Goal: Task Accomplishment & Management: Complete application form

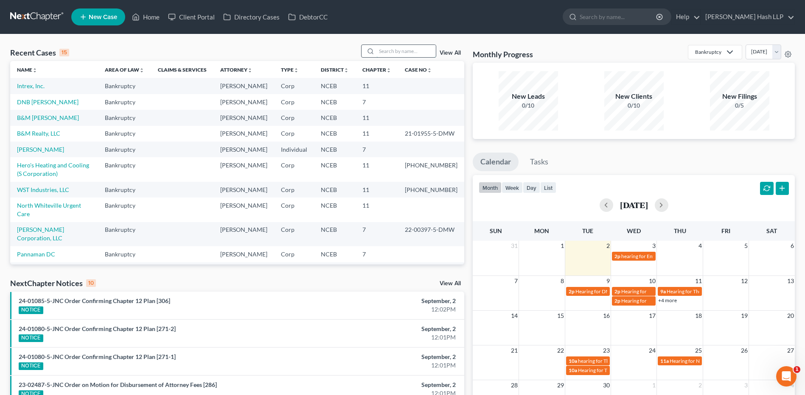
click at [393, 50] on input "search" at bounding box center [405, 51] width 59 height 12
type input "cook"
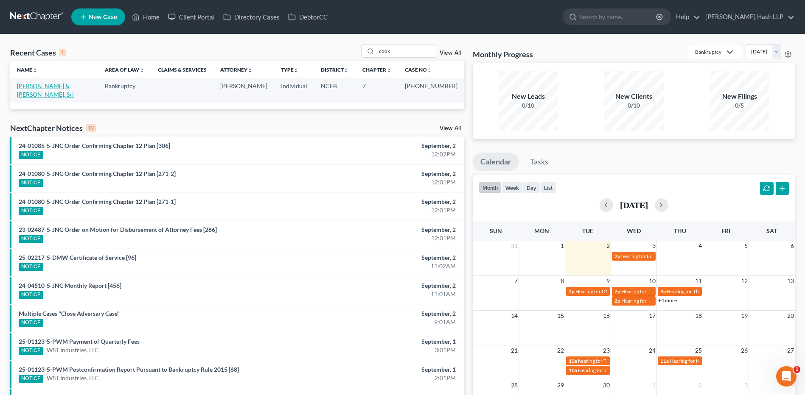
click at [74, 87] on link "[PERSON_NAME] & [PERSON_NAME], Sri" at bounding box center [45, 90] width 57 height 16
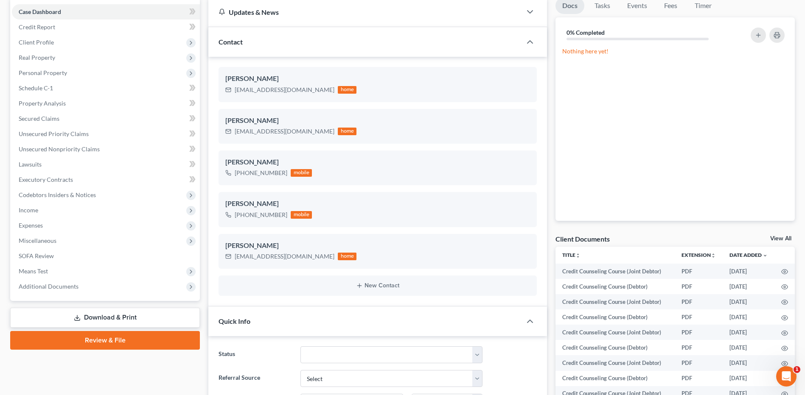
scroll to position [85, 0]
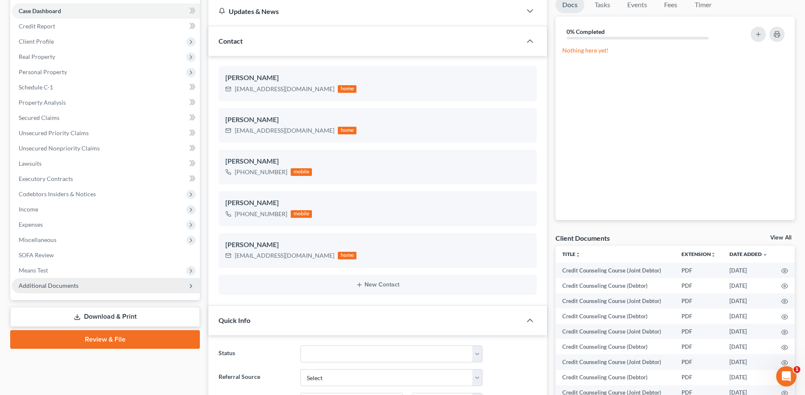
click at [60, 284] on span "Additional Documents" at bounding box center [49, 285] width 60 height 7
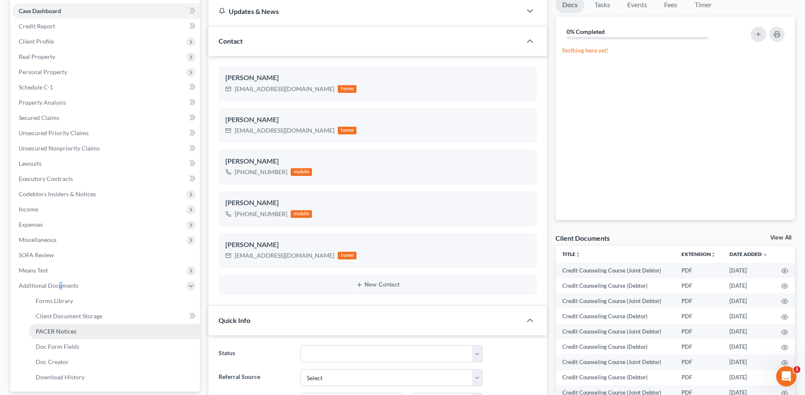
drag, startPoint x: 59, startPoint y: 284, endPoint x: 61, endPoint y: 333, distance: 49.2
click at [61, 333] on span "PACER Notices" at bounding box center [56, 331] width 41 height 7
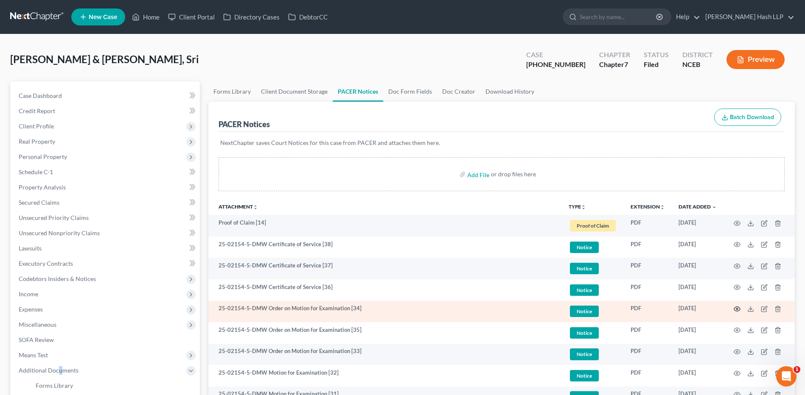
click at [737, 307] on icon "button" at bounding box center [737, 309] width 6 height 5
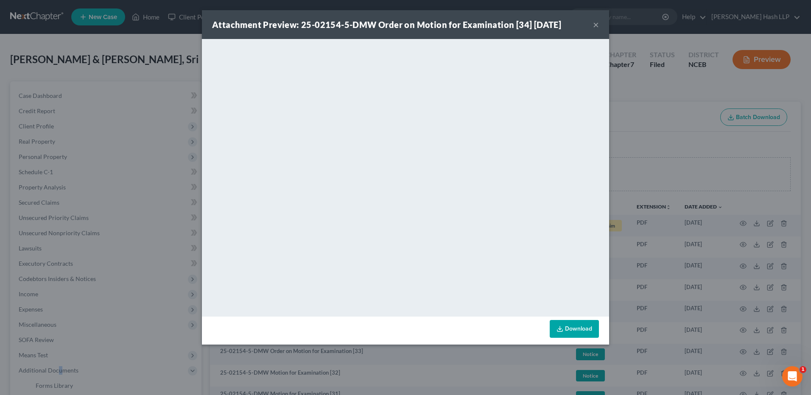
click at [598, 26] on button "×" at bounding box center [596, 25] width 6 height 10
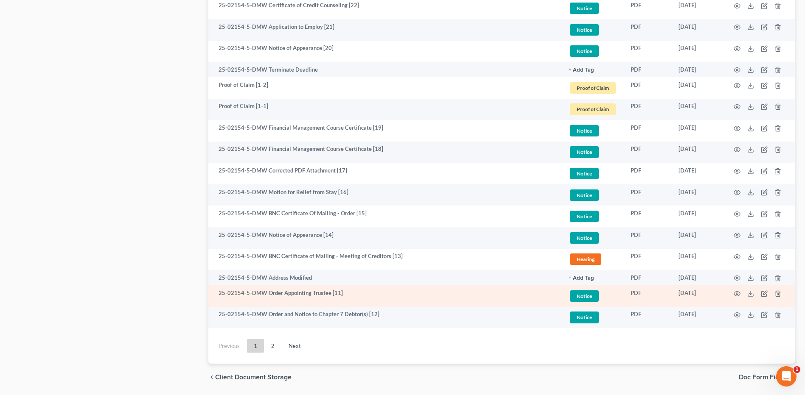
scroll to position [1456, 0]
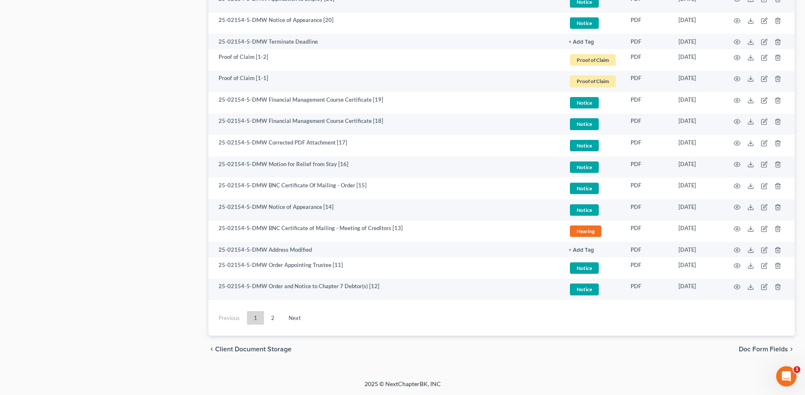
drag, startPoint x: 278, startPoint y: 316, endPoint x: 287, endPoint y: 326, distance: 14.1
click at [277, 316] on link "2" at bounding box center [272, 318] width 17 height 14
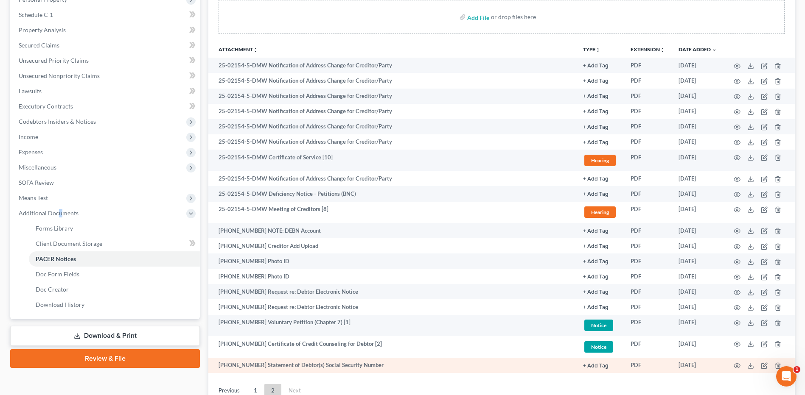
scroll to position [230, 0]
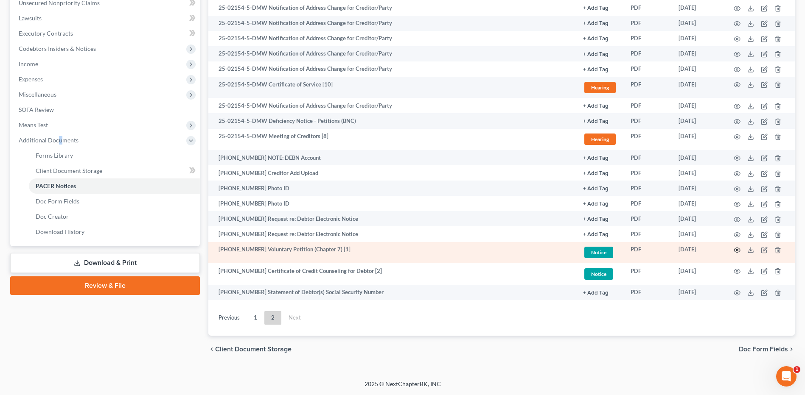
click at [735, 250] on icon "button" at bounding box center [737, 250] width 7 height 7
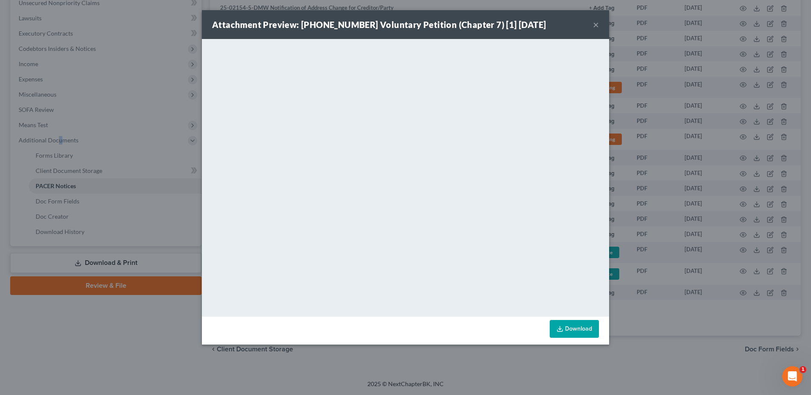
click at [596, 26] on button "×" at bounding box center [596, 25] width 6 height 10
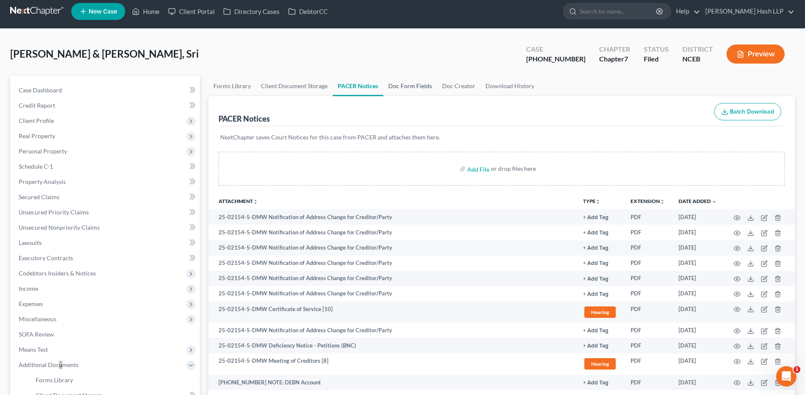
scroll to position [0, 0]
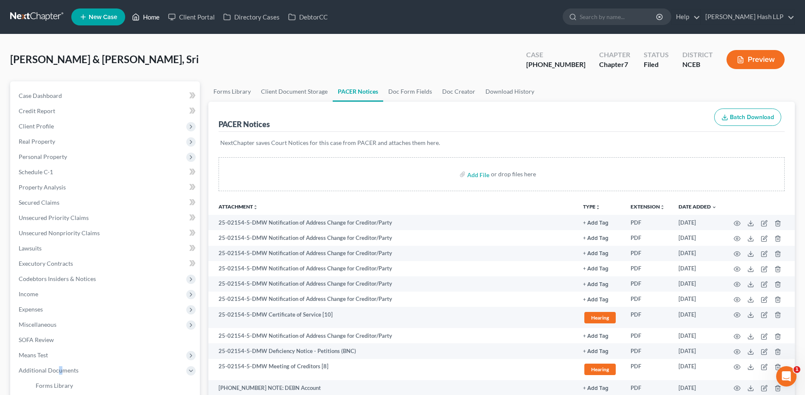
click at [151, 14] on link "Home" at bounding box center [146, 16] width 36 height 15
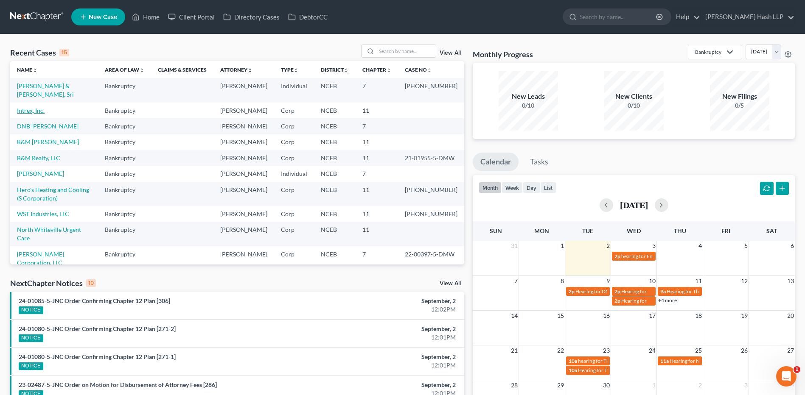
click at [36, 109] on link "Intrex, Inc." at bounding box center [31, 110] width 28 height 7
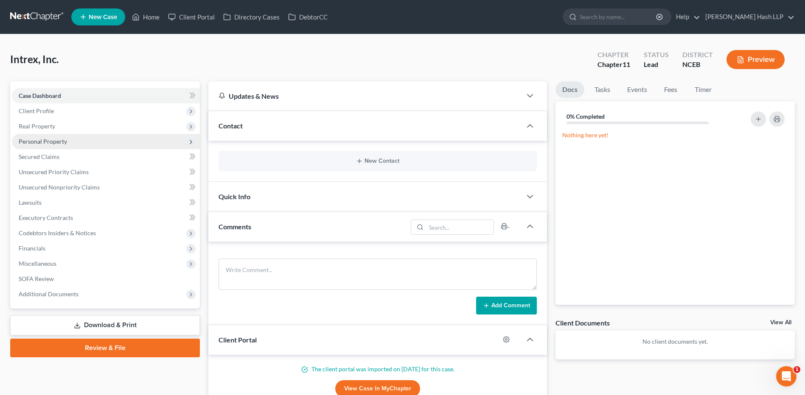
click at [52, 143] on span "Personal Property" at bounding box center [43, 141] width 48 height 7
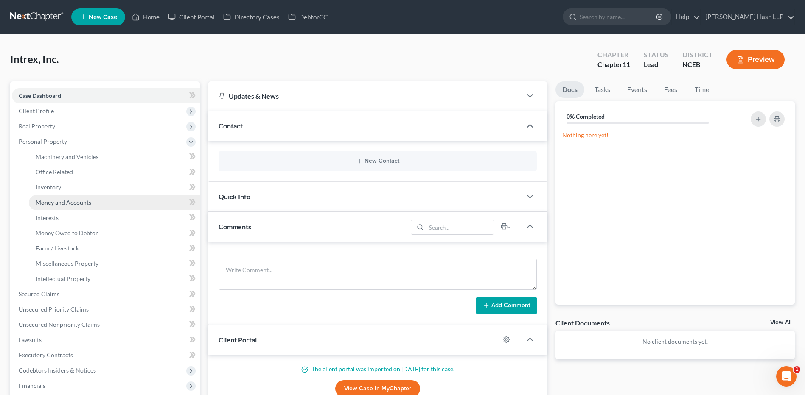
click at [79, 203] on span "Money and Accounts" at bounding box center [64, 202] width 56 height 7
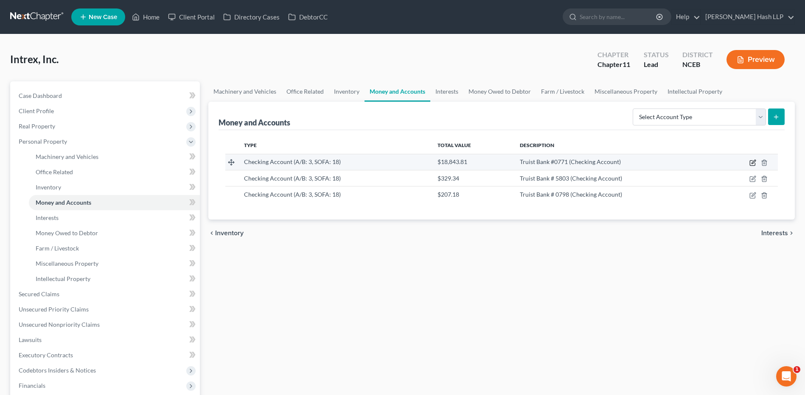
click at [751, 160] on icon "button" at bounding box center [752, 163] width 7 height 7
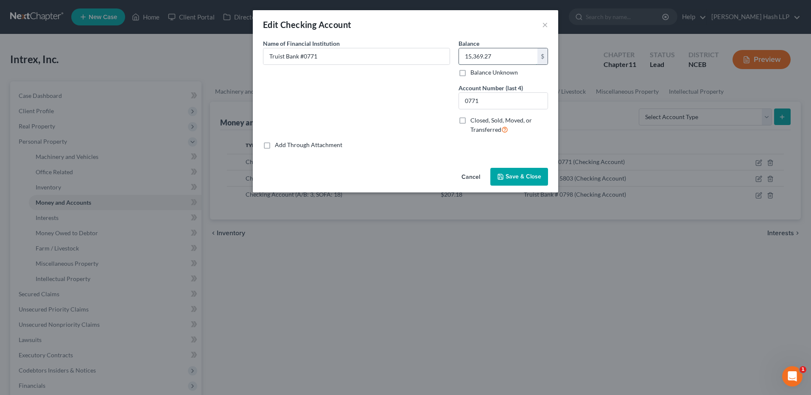
type input "15,369.27"
click at [519, 177] on span "Save & Close" at bounding box center [524, 176] width 36 height 7
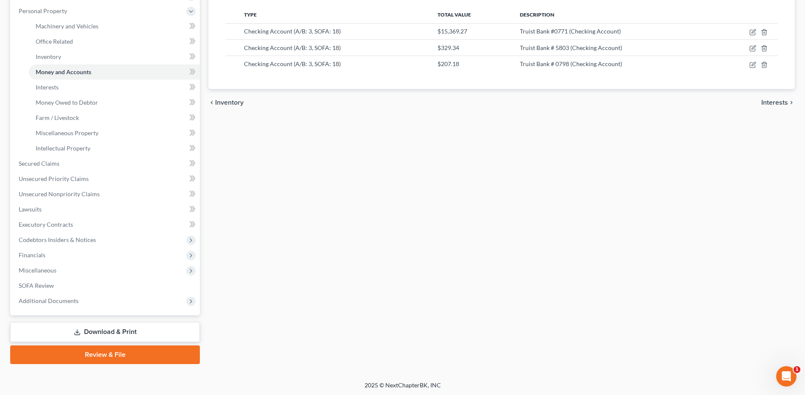
scroll to position [132, 0]
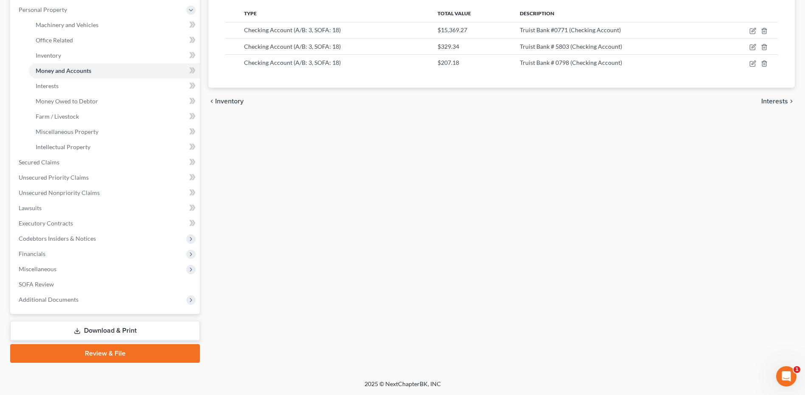
click at [135, 331] on link "Download & Print" at bounding box center [105, 331] width 190 height 20
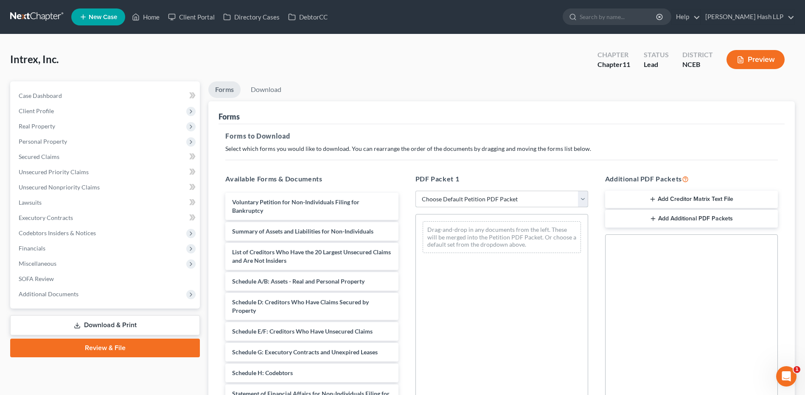
click at [585, 199] on select "Choose Default Petition PDF Packet Complete Bankruptcy Petition (all forms and …" at bounding box center [501, 199] width 173 height 17
select select "0"
click at [415, 191] on select "Choose Default Petition PDF Packet Complete Bankruptcy Petition (all forms and …" at bounding box center [501, 199] width 173 height 17
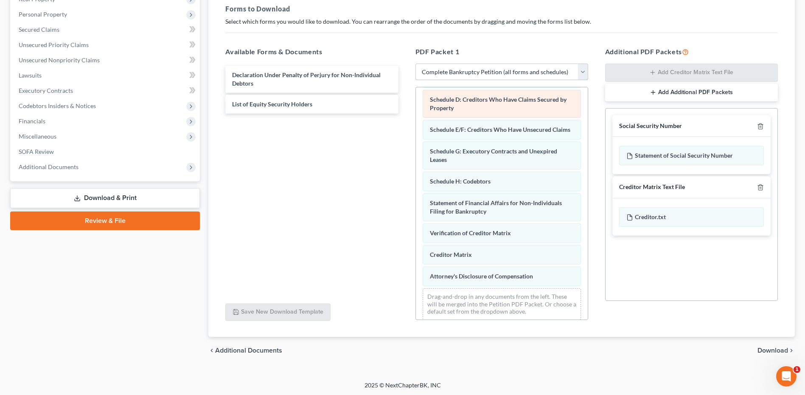
scroll to position [127, 0]
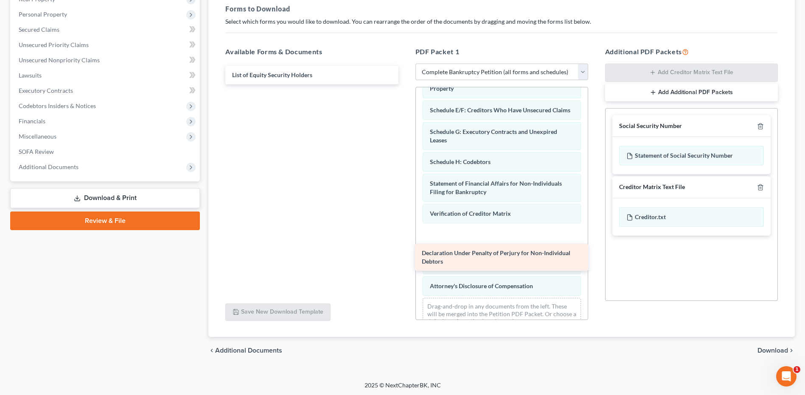
drag, startPoint x: 297, startPoint y: 78, endPoint x: 487, endPoint y: 256, distance: 260.0
click at [405, 84] on div "Declaration Under Penalty of Perjury for Non-Individual Debtors Declaration Und…" at bounding box center [312, 75] width 186 height 19
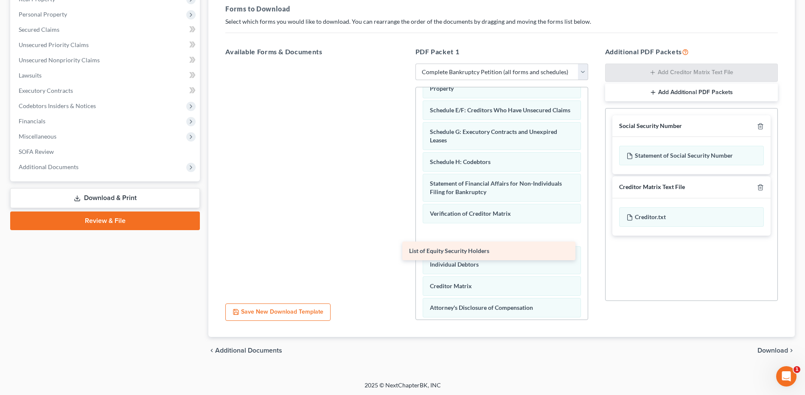
drag, startPoint x: 301, startPoint y: 73, endPoint x: 478, endPoint y: 249, distance: 249.9
click at [405, 64] on div "List of Equity Security Holders List of Equity Security Holders" at bounding box center [312, 64] width 186 height 0
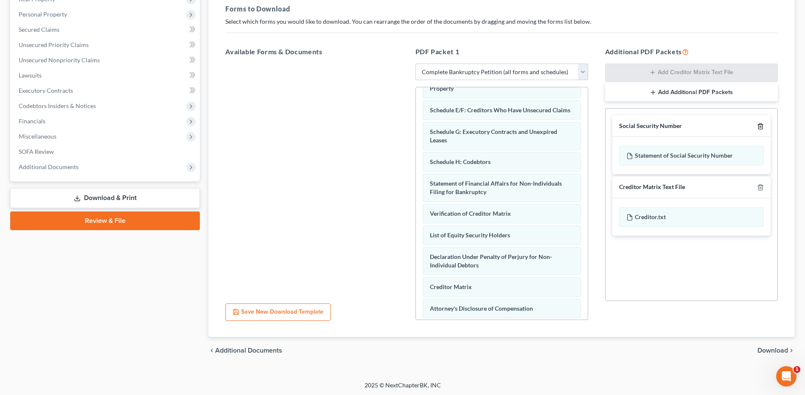
click at [760, 126] on line "button" at bounding box center [760, 127] width 0 height 2
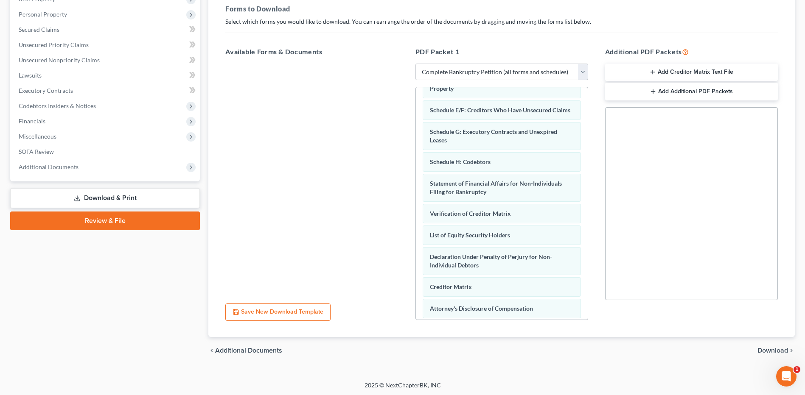
scroll to position [129, 0]
click at [764, 350] on span "Download" at bounding box center [772, 349] width 31 height 7
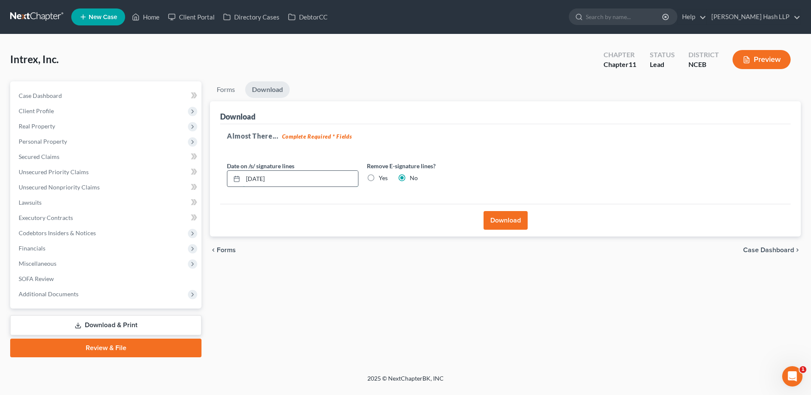
drag, startPoint x: 287, startPoint y: 175, endPoint x: 234, endPoint y: 176, distance: 53.0
click at [234, 176] on div "[DATE]" at bounding box center [293, 179] width 132 height 17
click at [379, 178] on label "Yes" at bounding box center [383, 178] width 9 height 8
click at [382, 178] on input "Yes" at bounding box center [385, 177] width 6 height 6
radio input "true"
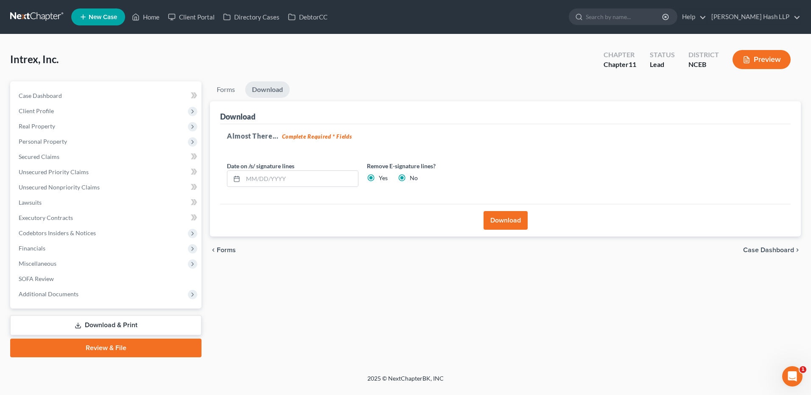
radio input "false"
click at [499, 220] on button "Download" at bounding box center [506, 220] width 44 height 19
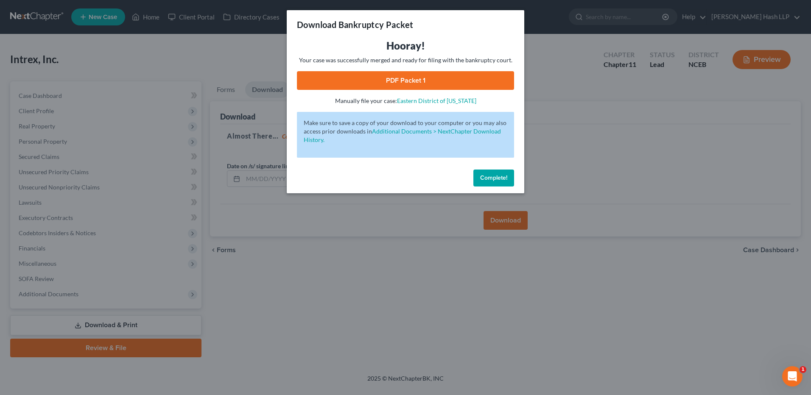
click at [412, 79] on link "PDF Packet 1" at bounding box center [405, 80] width 217 height 19
drag, startPoint x: 494, startPoint y: 181, endPoint x: 458, endPoint y: 160, distance: 41.1
click at [494, 181] on span "Complete!" at bounding box center [493, 177] width 27 height 7
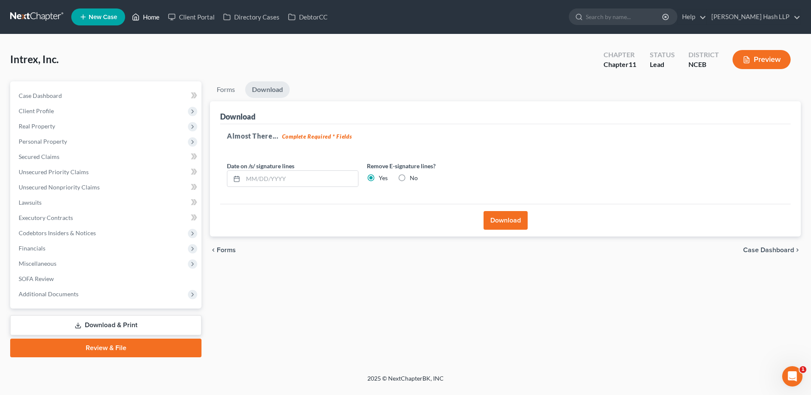
click at [155, 16] on link "Home" at bounding box center [146, 16] width 36 height 15
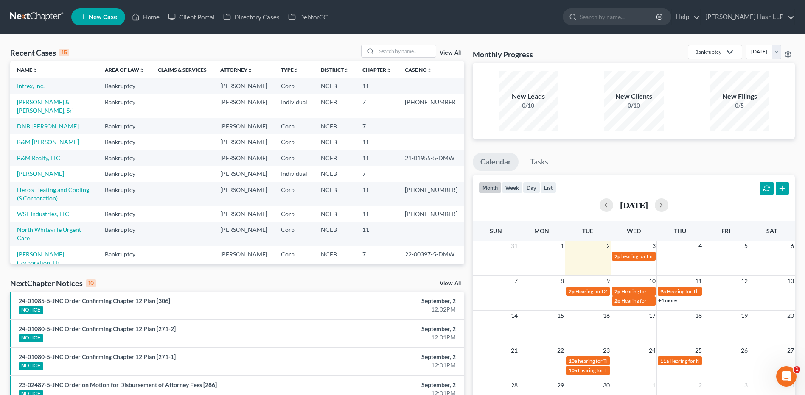
click at [59, 218] on link "WST Industries, LLC" at bounding box center [43, 213] width 52 height 7
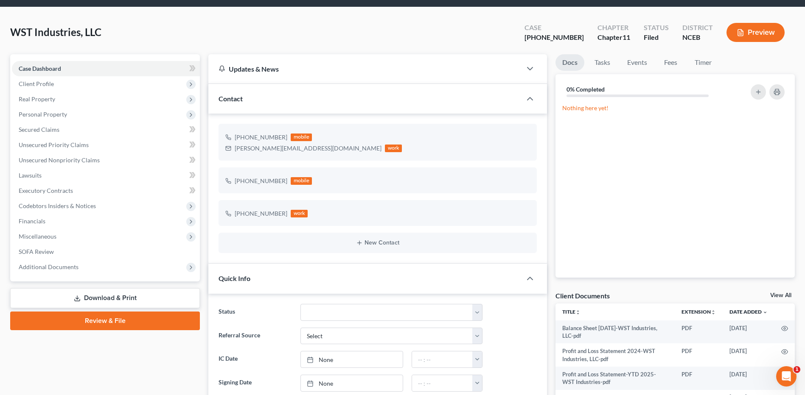
scroll to position [42, 0]
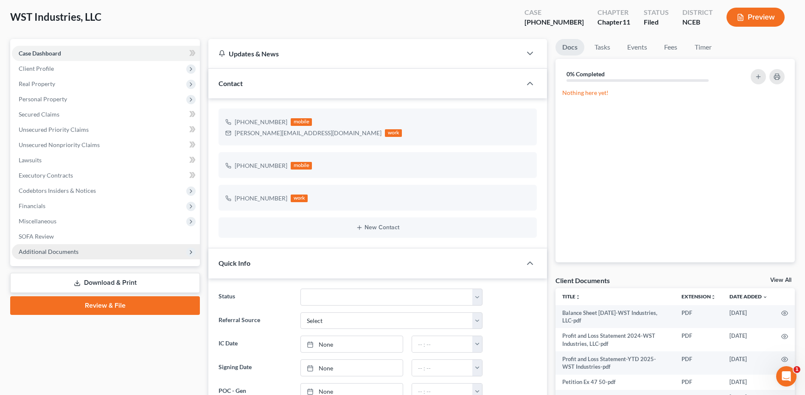
click at [74, 258] on span "Additional Documents" at bounding box center [106, 251] width 188 height 15
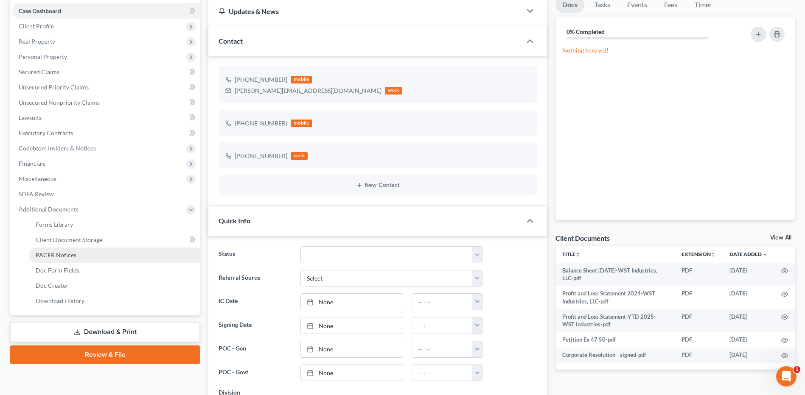
click at [76, 259] on link "PACER Notices" at bounding box center [114, 255] width 171 height 15
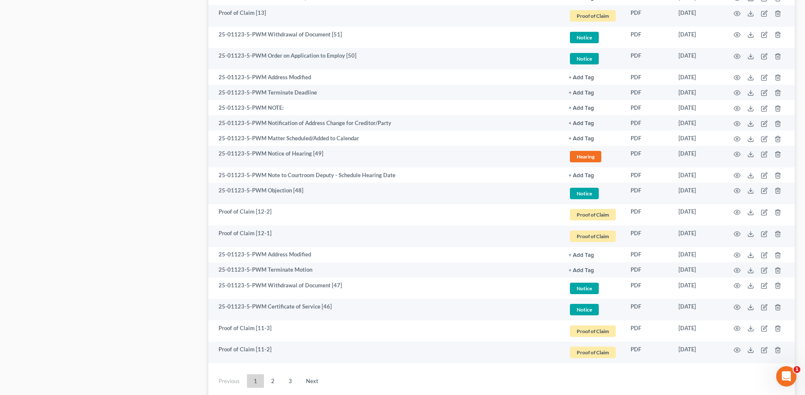
scroll to position [1401, 0]
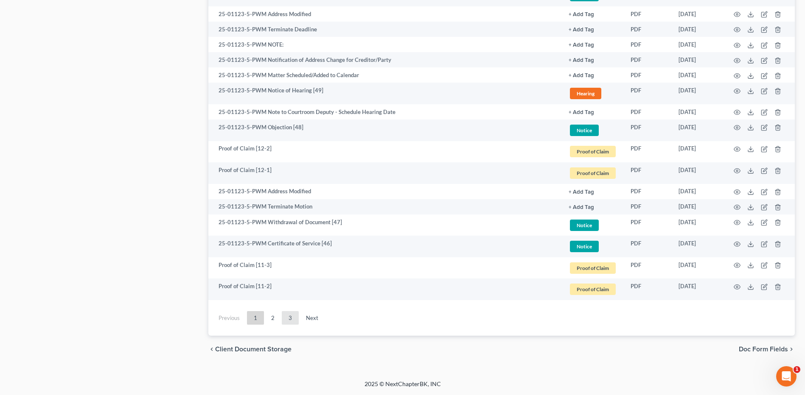
click at [292, 317] on link "3" at bounding box center [290, 318] width 17 height 14
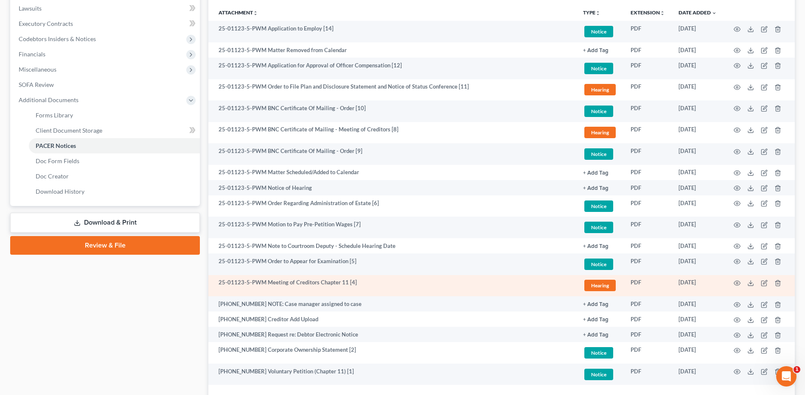
scroll to position [152, 0]
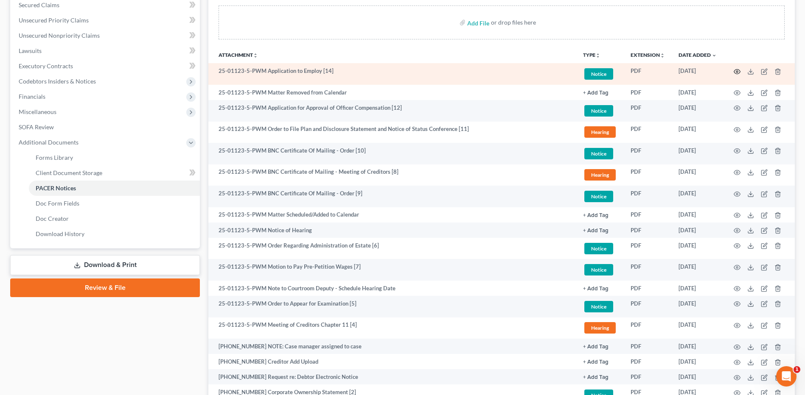
click at [736, 68] on icon "button" at bounding box center [737, 71] width 7 height 7
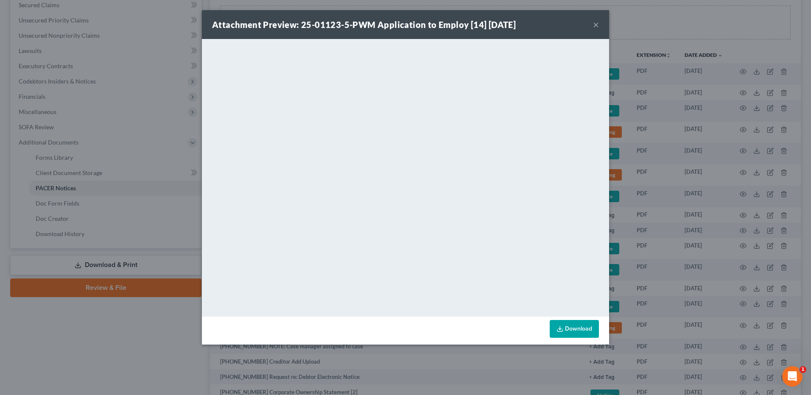
click at [596, 24] on button "×" at bounding box center [596, 25] width 6 height 10
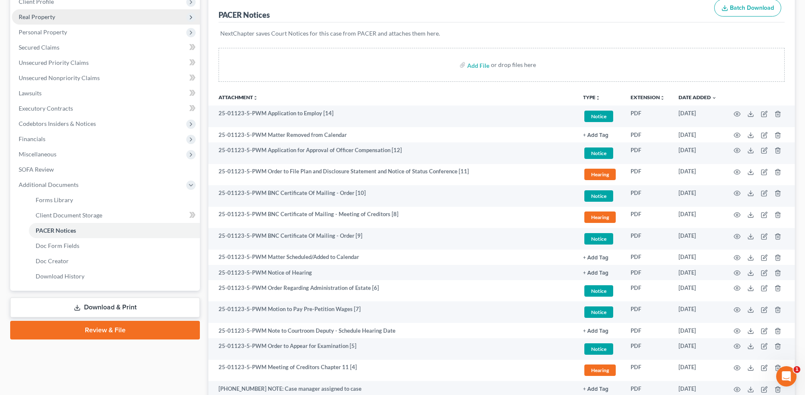
scroll to position [0, 0]
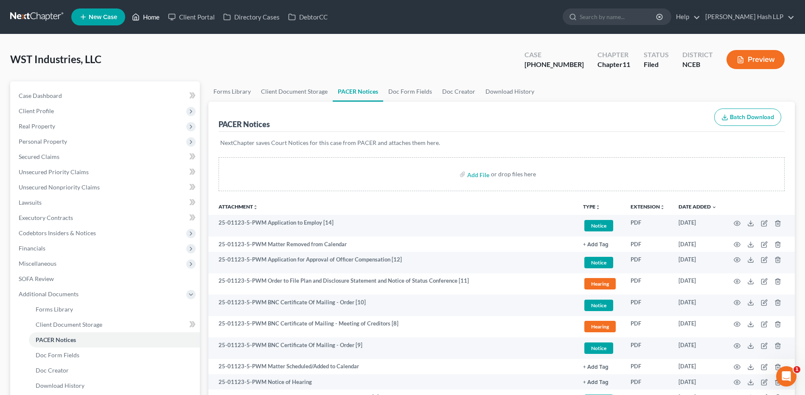
click at [149, 17] on link "Home" at bounding box center [146, 16] width 36 height 15
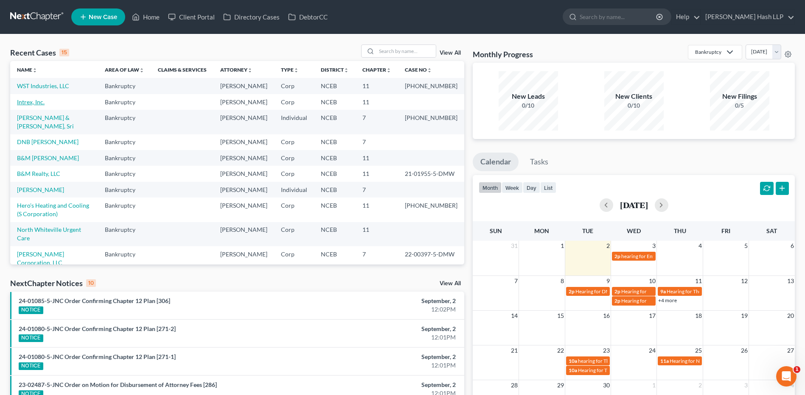
click at [30, 106] on link "Intrex, Inc." at bounding box center [31, 101] width 28 height 7
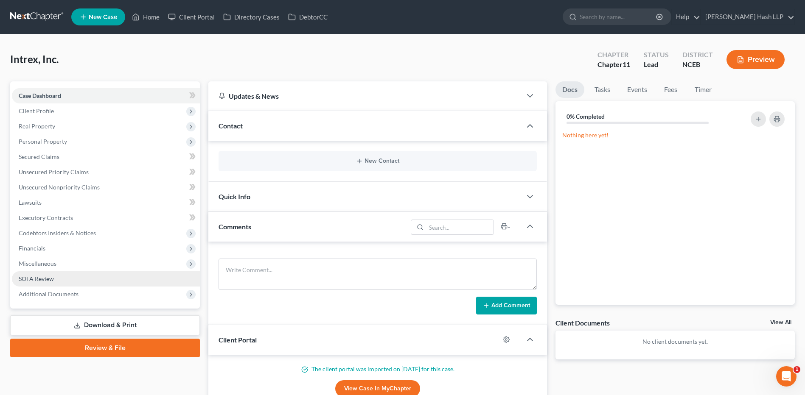
click at [49, 280] on span "SOFA Review" at bounding box center [36, 278] width 35 height 7
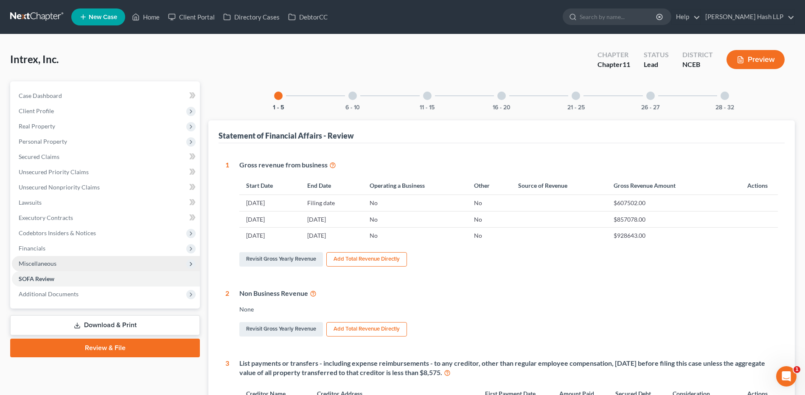
click at [61, 267] on span "Miscellaneous" at bounding box center [106, 263] width 188 height 15
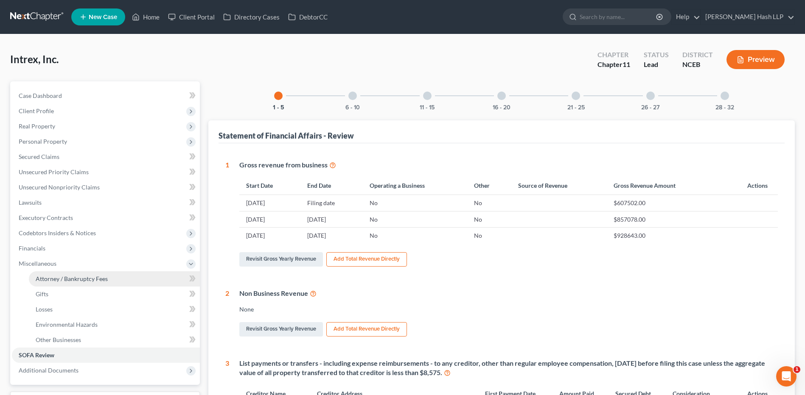
click at [64, 278] on span "Attorney / Bankruptcy Fees" at bounding box center [72, 278] width 72 height 7
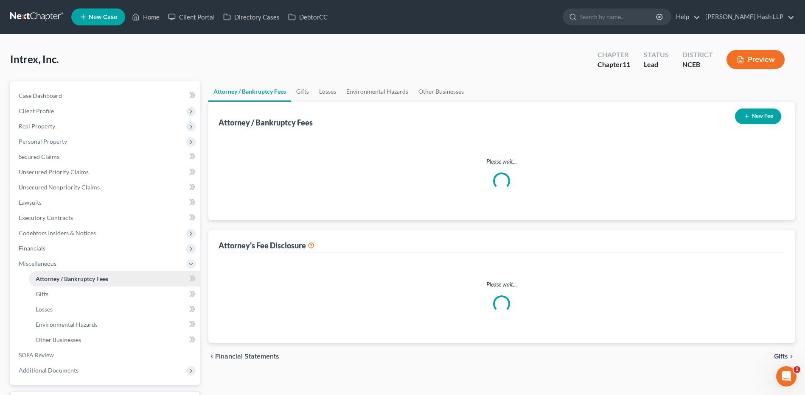
select select "0"
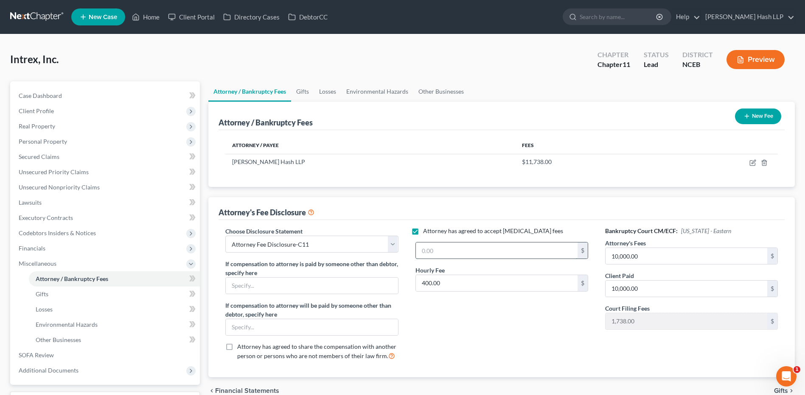
click at [476, 252] on input "text" at bounding box center [497, 251] width 162 height 16
click at [764, 58] on button "Preview" at bounding box center [755, 59] width 58 height 19
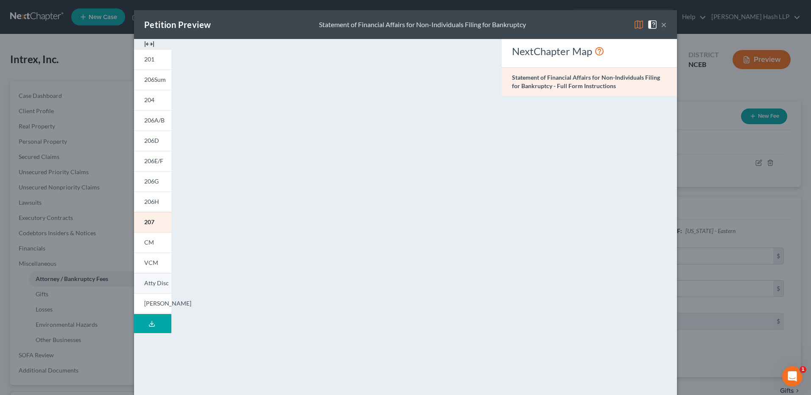
click at [154, 283] on span "Atty Disc" at bounding box center [156, 283] width 25 height 7
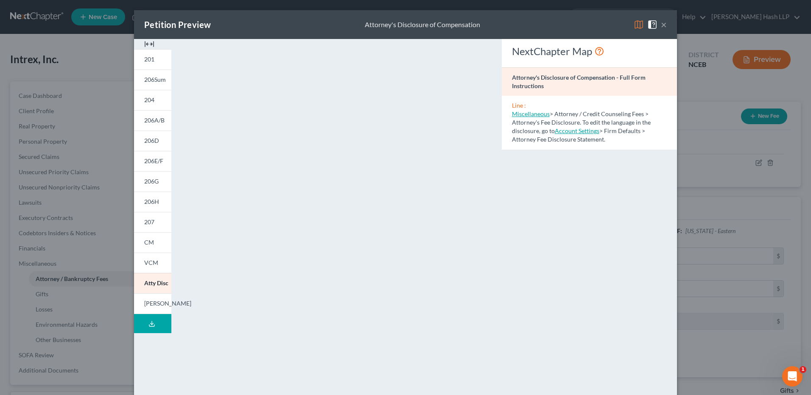
click at [593, 111] on span "Miscellaneous > Attorney / Credit Counseling Fees > Attorney's Fee Disclosure. …" at bounding box center [581, 122] width 139 height 24
click at [661, 25] on button "×" at bounding box center [664, 25] width 6 height 10
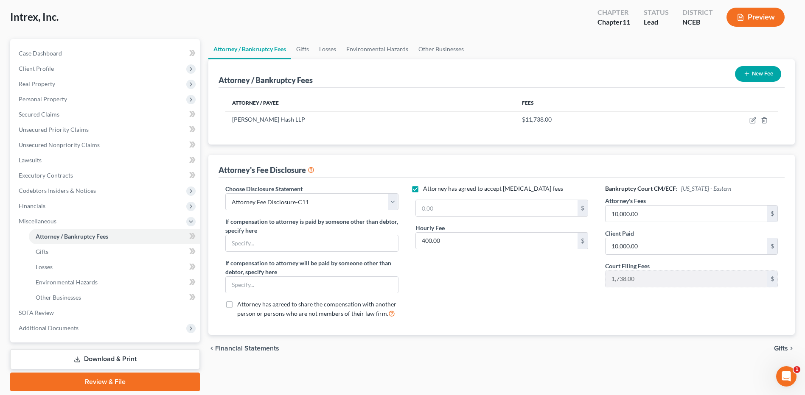
scroll to position [71, 0]
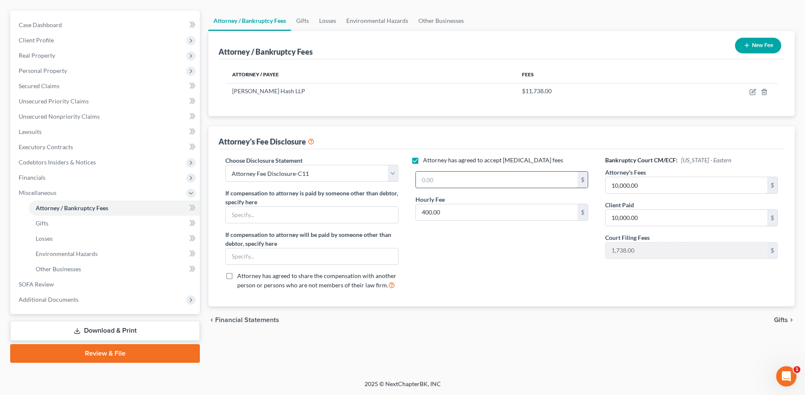
click at [460, 179] on input "text" at bounding box center [497, 180] width 162 height 16
type input "0"
type input "10,000"
click at [476, 260] on div "Attorney has agreed to accept [MEDICAL_DATA] fees 10,000 $ Hourly Fee 400.00 $" at bounding box center [502, 226] width 190 height 140
click at [104, 328] on link "Download & Print" at bounding box center [105, 331] width 190 height 20
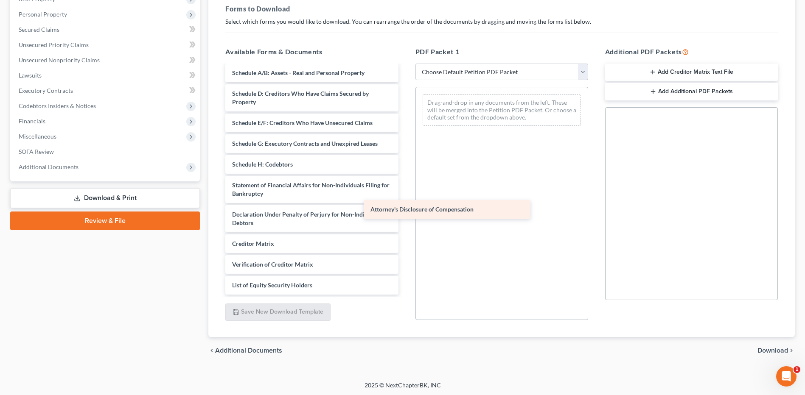
scroll to position [81, 0]
drag, startPoint x: 305, startPoint y: 264, endPoint x: 488, endPoint y: 196, distance: 195.6
click at [405, 189] on div "Attorney's Disclosure of Compensation Voluntary Petition for Non-Individuals Fi…" at bounding box center [312, 139] width 186 height 311
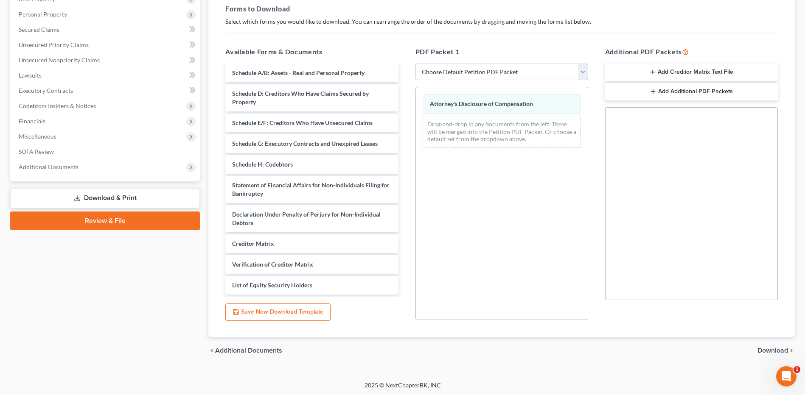
click at [768, 348] on span "Download" at bounding box center [772, 351] width 31 height 7
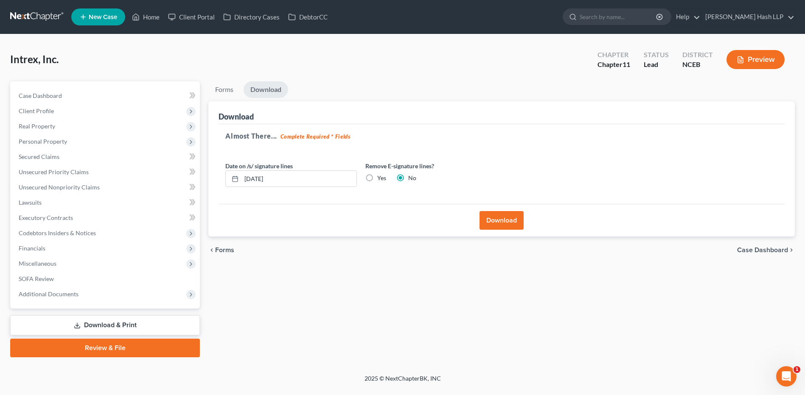
scroll to position [0, 0]
drag, startPoint x: 280, startPoint y: 179, endPoint x: 239, endPoint y: 177, distance: 40.8
click at [239, 177] on div "[DATE]" at bounding box center [293, 179] width 132 height 17
click at [379, 179] on label "Yes" at bounding box center [383, 178] width 9 height 8
click at [382, 179] on input "Yes" at bounding box center [385, 177] width 6 height 6
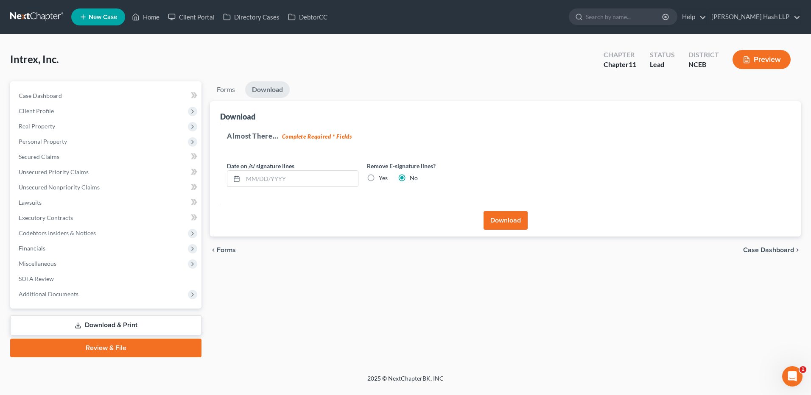
radio input "true"
radio input "false"
click at [498, 221] on button "Download" at bounding box center [506, 220] width 44 height 19
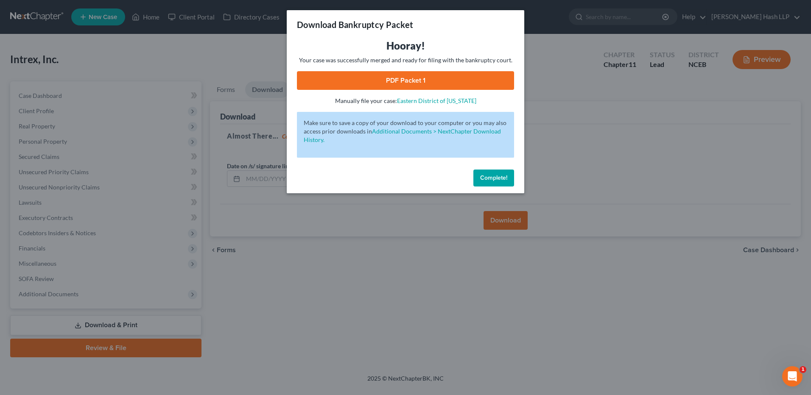
click at [411, 83] on link "PDF Packet 1" at bounding box center [405, 80] width 217 height 19
click at [493, 178] on span "Complete!" at bounding box center [493, 177] width 27 height 7
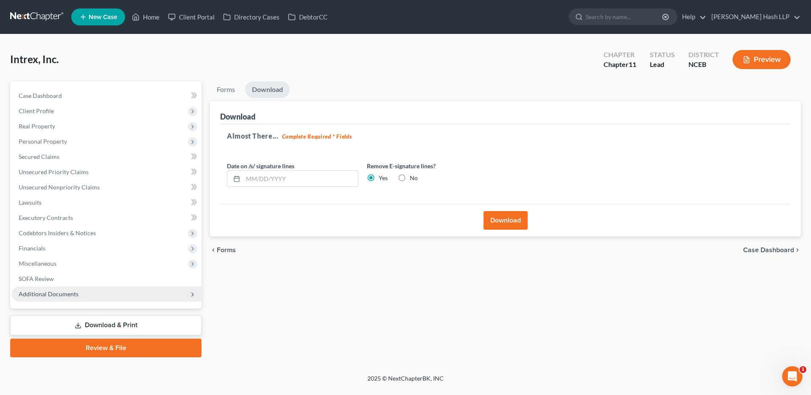
click at [60, 293] on span "Additional Documents" at bounding box center [49, 294] width 60 height 7
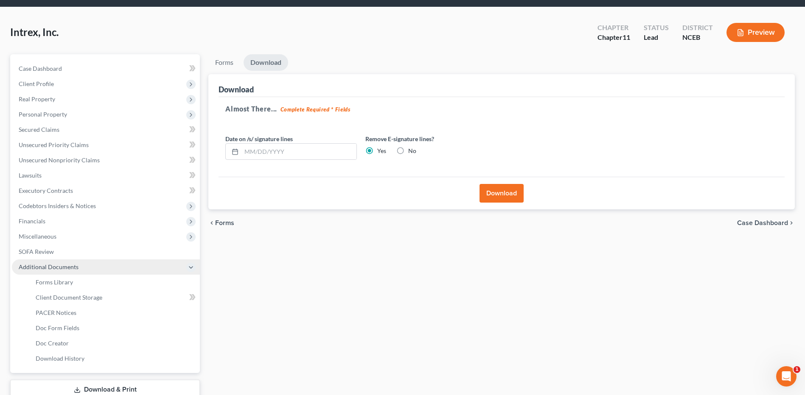
scroll to position [42, 0]
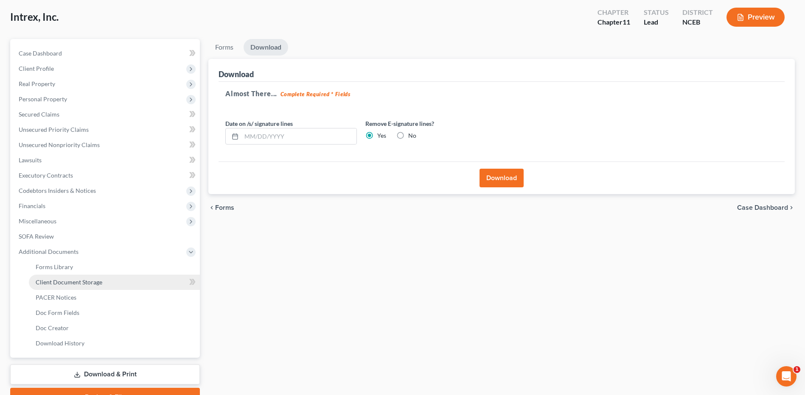
click at [91, 283] on span "Client Document Storage" at bounding box center [69, 282] width 67 height 7
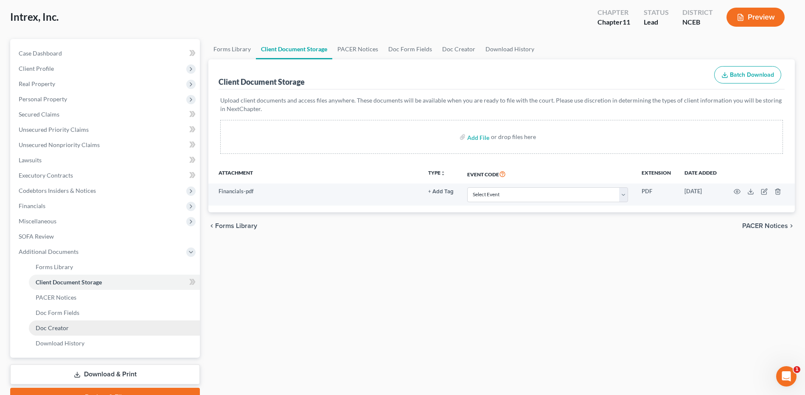
scroll to position [86, 0]
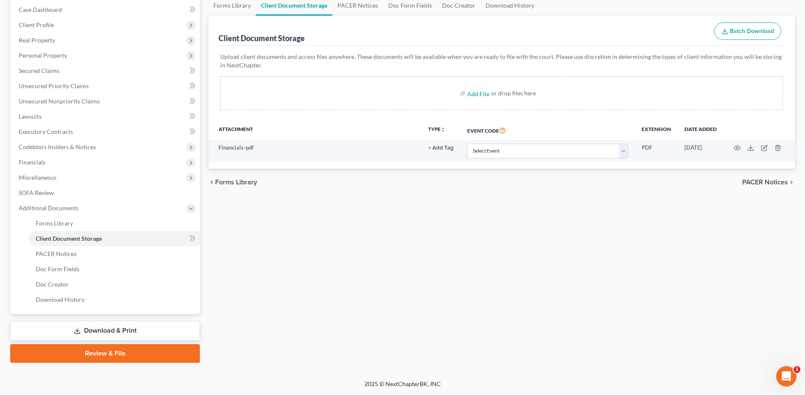
click at [135, 355] on link "Review & File" at bounding box center [105, 354] width 190 height 19
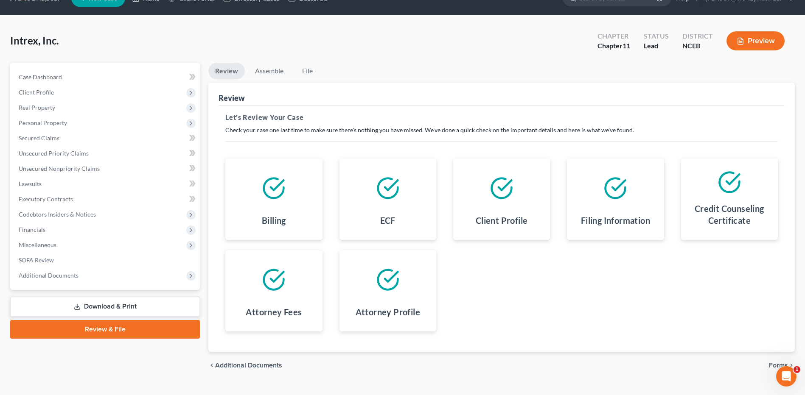
scroll to position [35, 0]
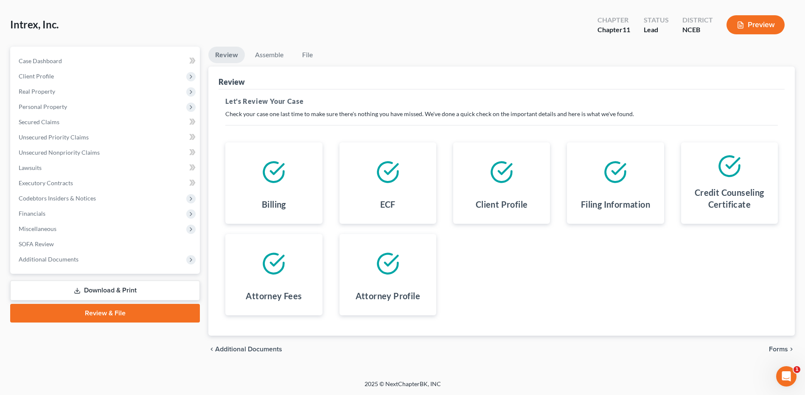
click at [780, 347] on span "Forms" at bounding box center [778, 349] width 19 height 7
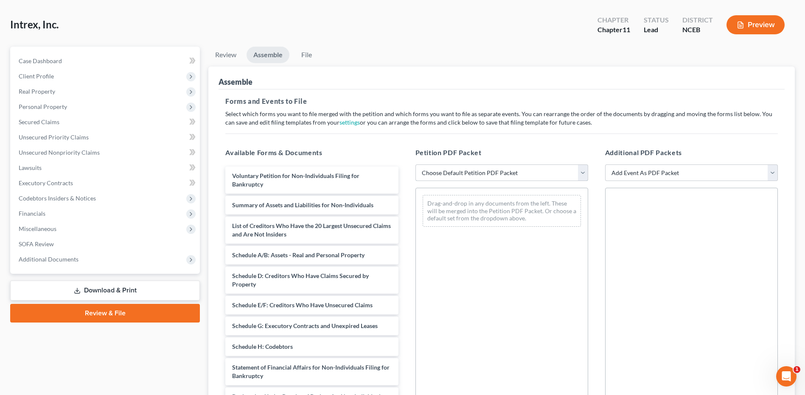
click at [585, 178] on select "Choose Default Petition PDF Packet Complete Bankruptcy Petition (all forms and …" at bounding box center [501, 173] width 173 height 17
select select "0"
click at [415, 165] on select "Choose Default Petition PDF Packet Complete Bankruptcy Petition (all forms and …" at bounding box center [501, 173] width 173 height 17
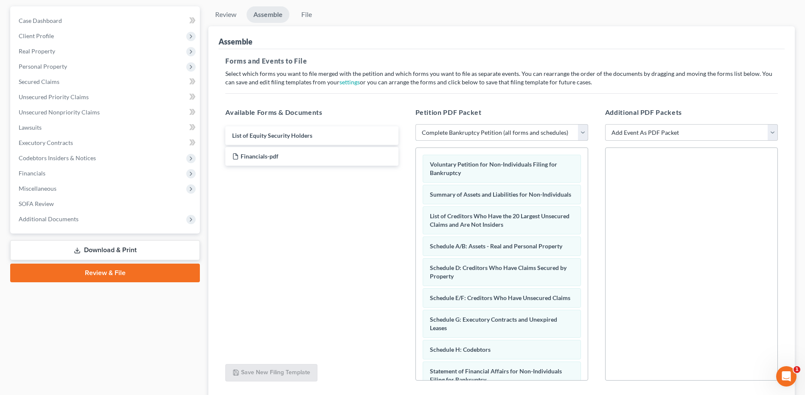
scroll to position [77, 0]
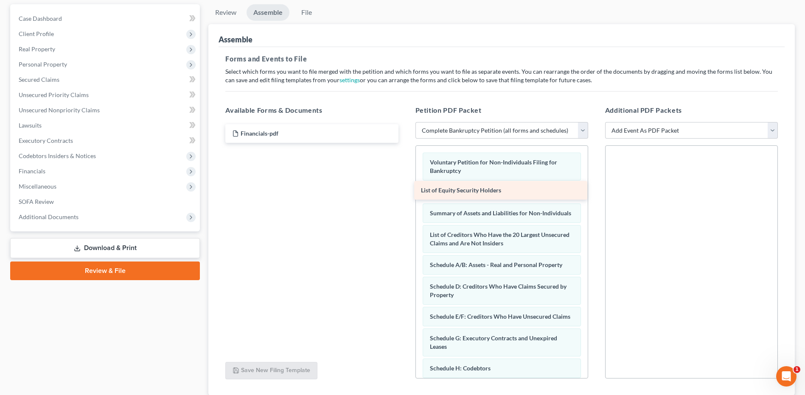
drag, startPoint x: 292, startPoint y: 132, endPoint x: 481, endPoint y: 189, distance: 197.2
click at [405, 143] on div "List of Equity Security Holders List of Equity Security Holders Financials-pdf" at bounding box center [312, 133] width 186 height 19
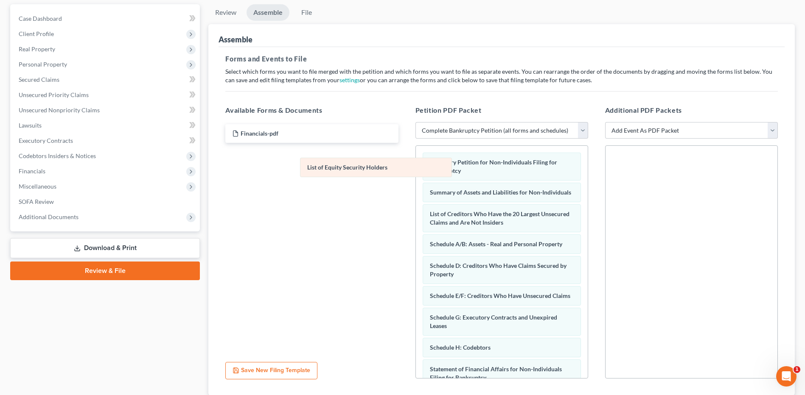
drag, startPoint x: 481, startPoint y: 189, endPoint x: 333, endPoint y: 166, distance: 149.8
click at [416, 166] on div "List of Equity Security Holders Voluntary Petition for Non-Individuals Filing f…" at bounding box center [502, 335] width 172 height 378
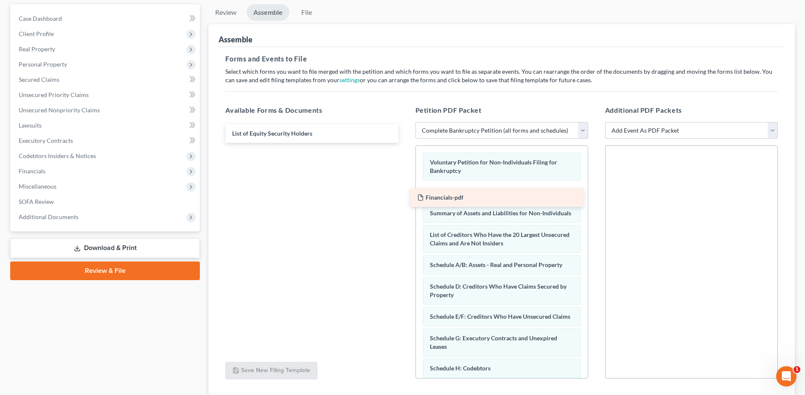
drag, startPoint x: 290, startPoint y: 128, endPoint x: 479, endPoint y: 185, distance: 196.8
click at [405, 143] on div "Financials-pdf Financials-pdf List of Equity Security Holders" at bounding box center [312, 133] width 186 height 19
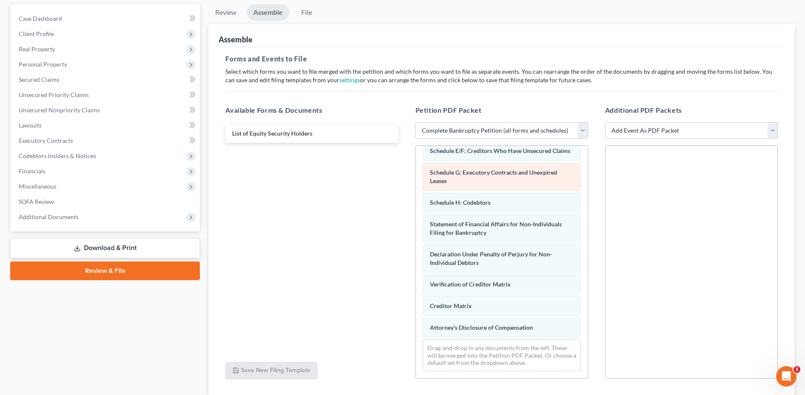
scroll to position [170, 0]
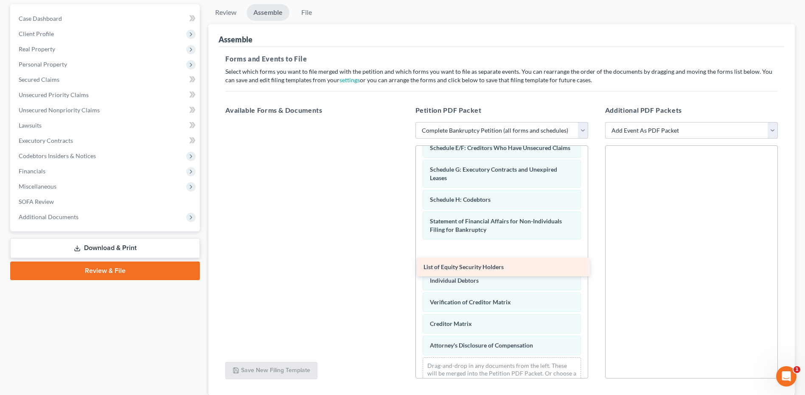
drag, startPoint x: 275, startPoint y: 130, endPoint x: 466, endPoint y: 264, distance: 233.4
click at [405, 122] on div "List of Equity Security Holders List of Equity Security Holders" at bounding box center [312, 122] width 186 height 0
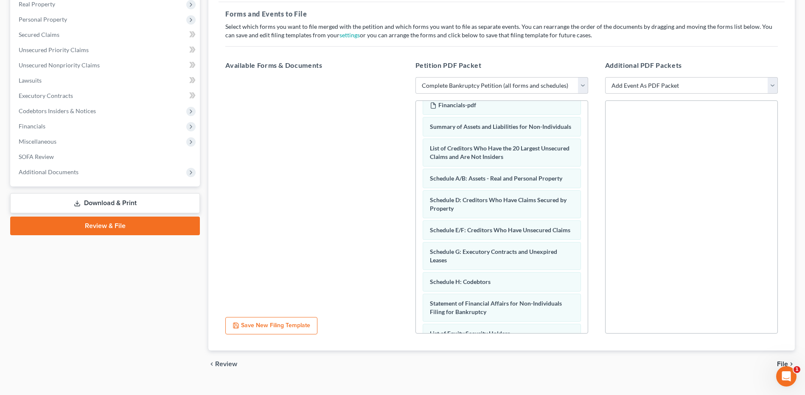
scroll to position [137, 0]
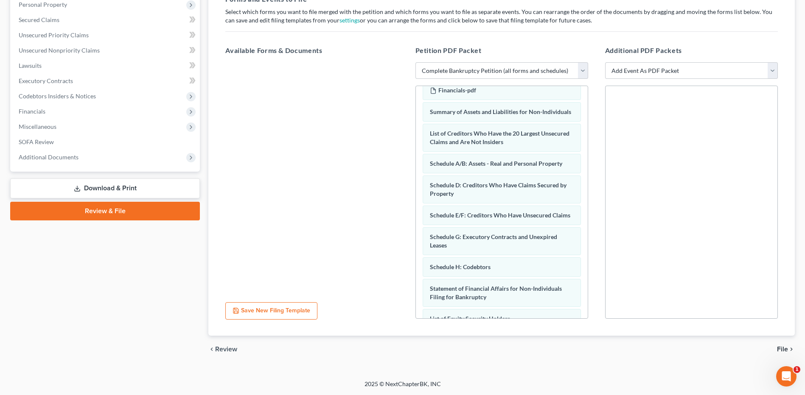
click at [782, 349] on span "File" at bounding box center [782, 349] width 11 height 7
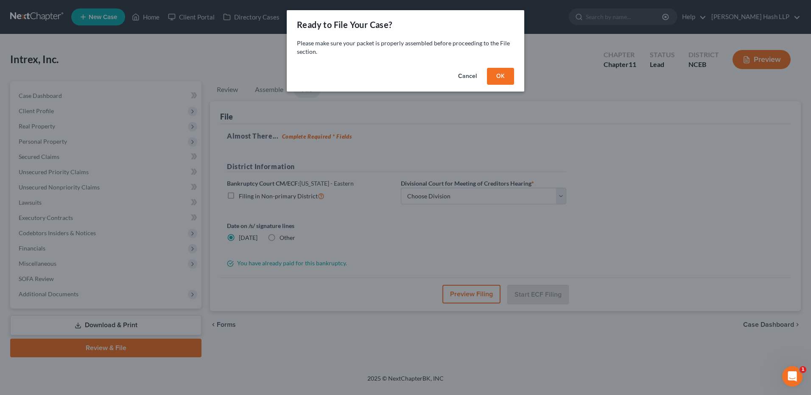
click at [506, 78] on button "OK" at bounding box center [500, 76] width 27 height 17
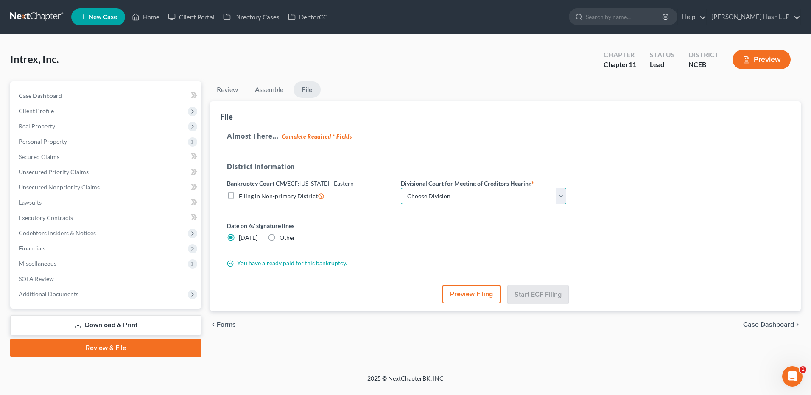
click at [564, 200] on select "Choose Division [GEOGRAPHIC_DATA] [GEOGRAPHIC_DATA] [GEOGRAPHIC_DATA] [GEOGRAPH…" at bounding box center [483, 196] width 165 height 17
click at [401, 188] on select "Choose Division [GEOGRAPHIC_DATA] [GEOGRAPHIC_DATA] [GEOGRAPHIC_DATA] [GEOGRAPH…" at bounding box center [483, 196] width 165 height 17
click at [560, 202] on select "Choose Division [GEOGRAPHIC_DATA] [GEOGRAPHIC_DATA] [GEOGRAPHIC_DATA] [GEOGRAPH…" at bounding box center [483, 196] width 165 height 17
select select "3"
click at [401, 188] on select "Choose Division [GEOGRAPHIC_DATA] [GEOGRAPHIC_DATA] [GEOGRAPHIC_DATA] [GEOGRAPH…" at bounding box center [483, 196] width 165 height 17
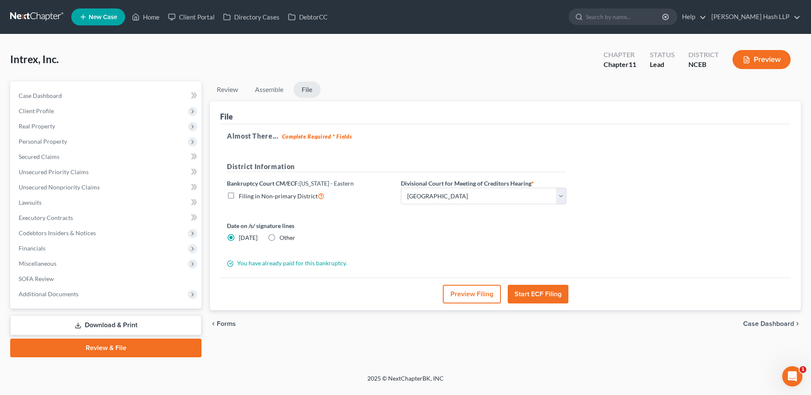
click at [610, 243] on div "Almost There... Complete Required * Fields District Information Bankruptcy Cour…" at bounding box center [505, 201] width 571 height 154
click at [538, 291] on button "Start ECF Filing" at bounding box center [538, 294] width 61 height 19
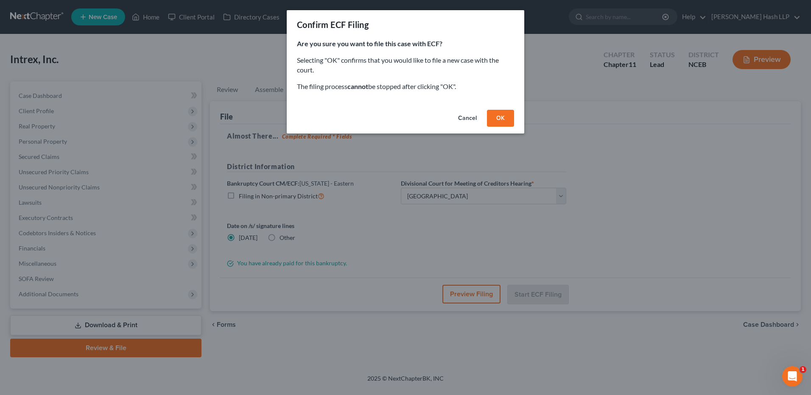
click at [504, 118] on button "OK" at bounding box center [500, 118] width 27 height 17
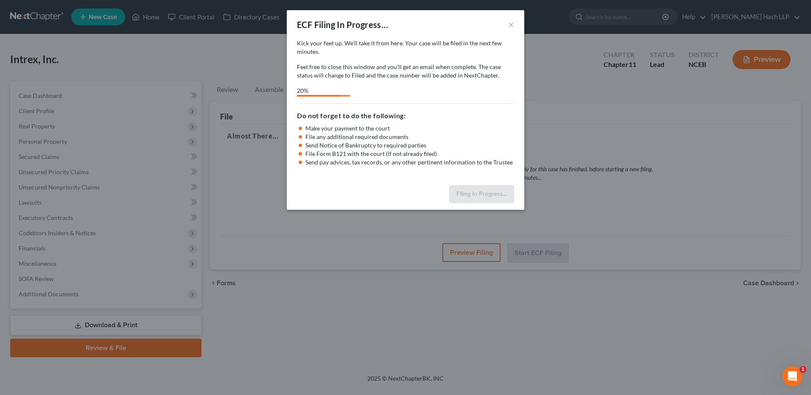
select select "4"
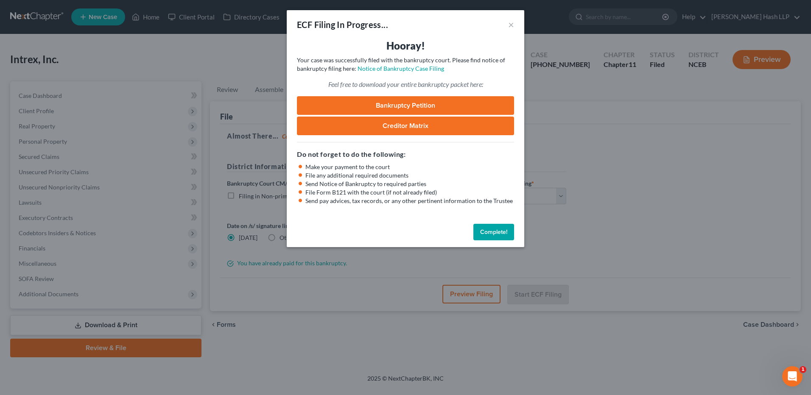
drag, startPoint x: 502, startPoint y: 228, endPoint x: 496, endPoint y: 228, distance: 5.5
click at [502, 228] on button "Complete!" at bounding box center [494, 232] width 41 height 17
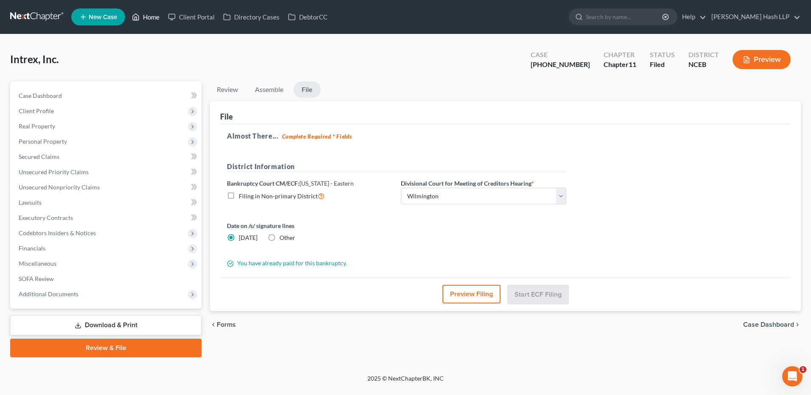
click at [157, 17] on link "Home" at bounding box center [146, 16] width 36 height 15
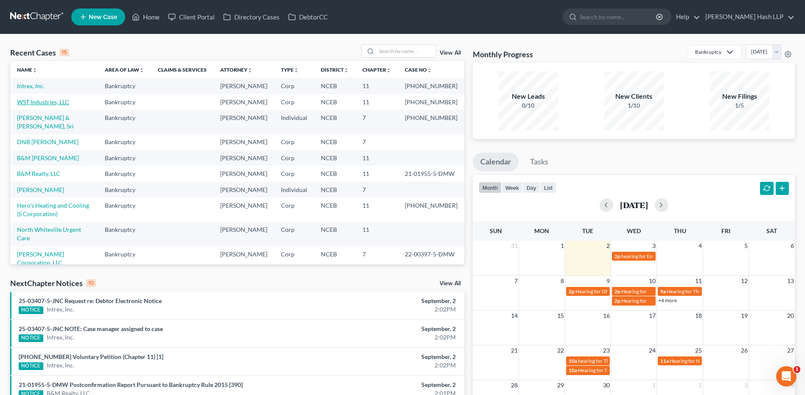
click at [36, 106] on link "WST Industries, LLC" at bounding box center [43, 101] width 52 height 7
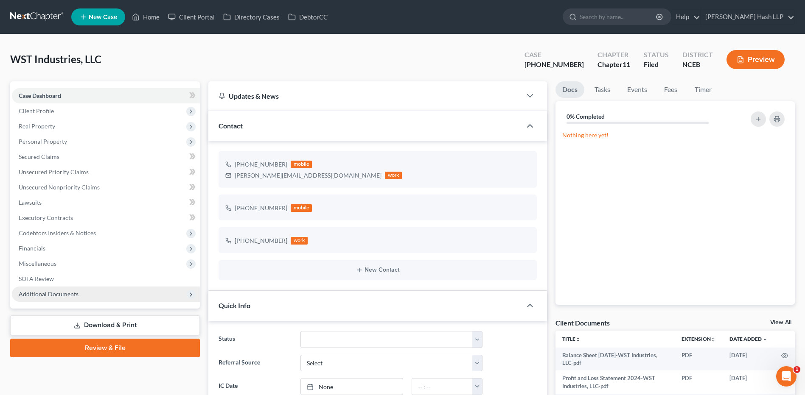
click at [64, 294] on span "Additional Documents" at bounding box center [49, 294] width 60 height 7
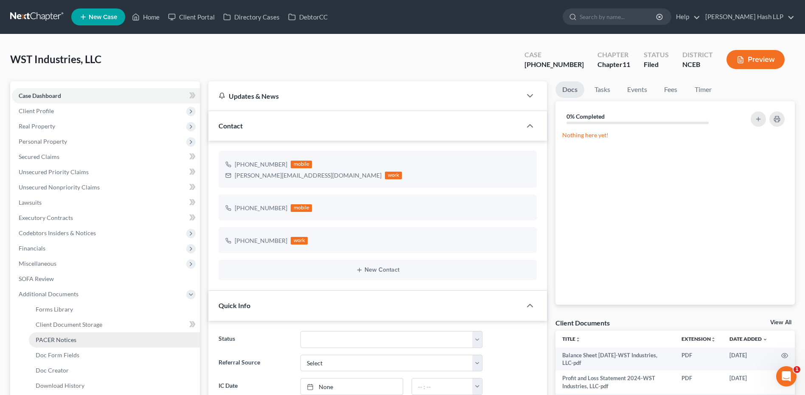
click at [64, 338] on span "PACER Notices" at bounding box center [56, 339] width 41 height 7
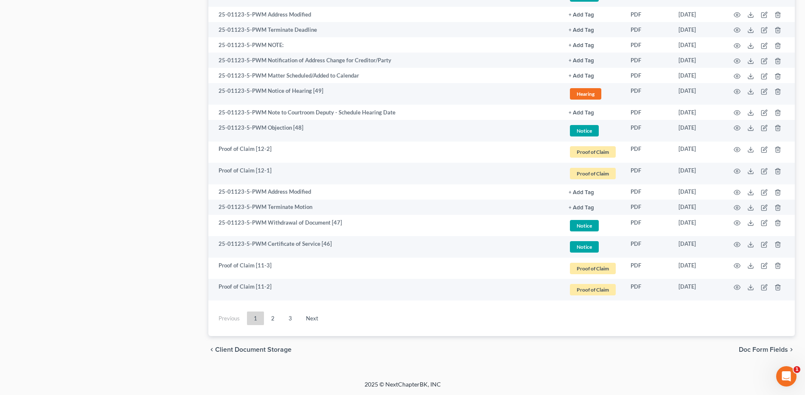
scroll to position [1401, 0]
click at [289, 322] on link "3" at bounding box center [290, 318] width 17 height 14
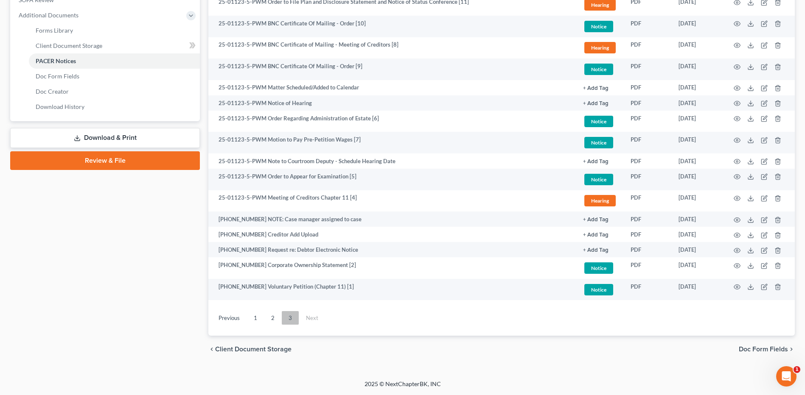
scroll to position [279, 0]
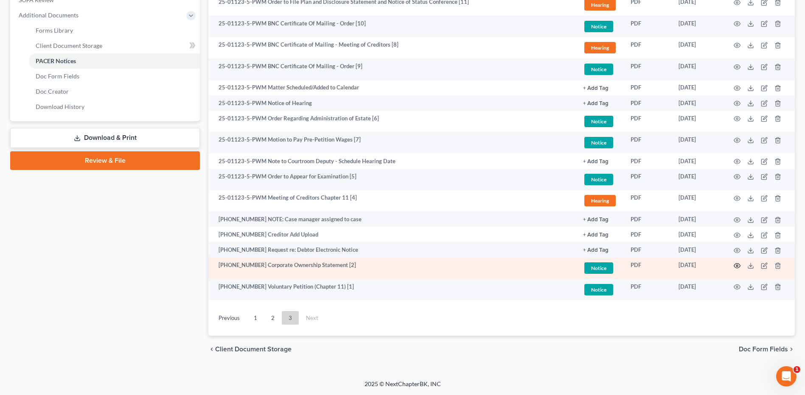
click at [737, 265] on icon "button" at bounding box center [737, 266] width 7 height 7
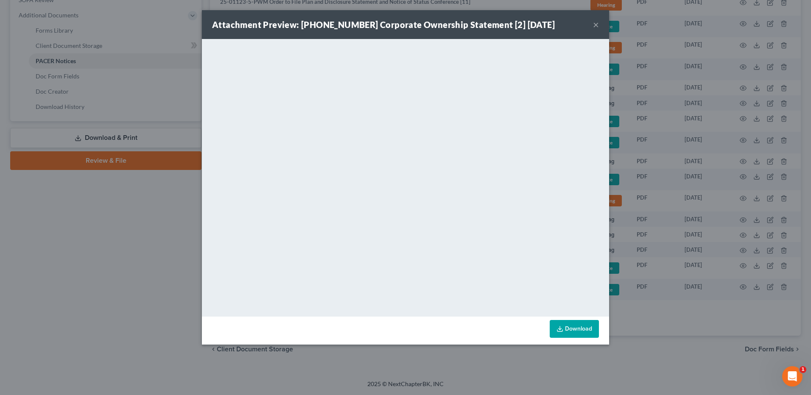
click at [596, 24] on button "×" at bounding box center [596, 25] width 6 height 10
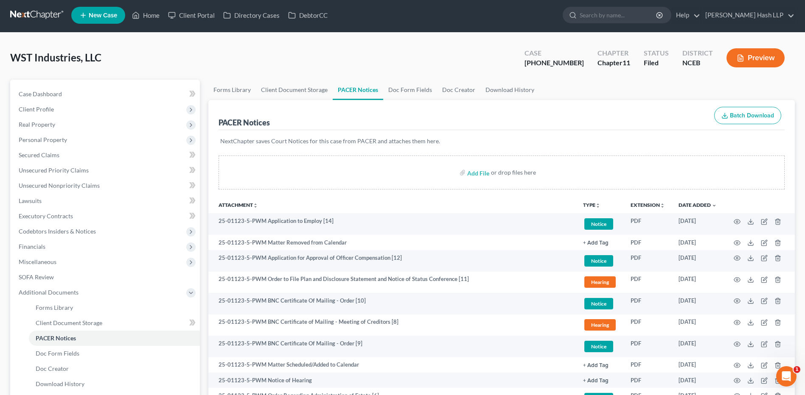
scroll to position [0, 0]
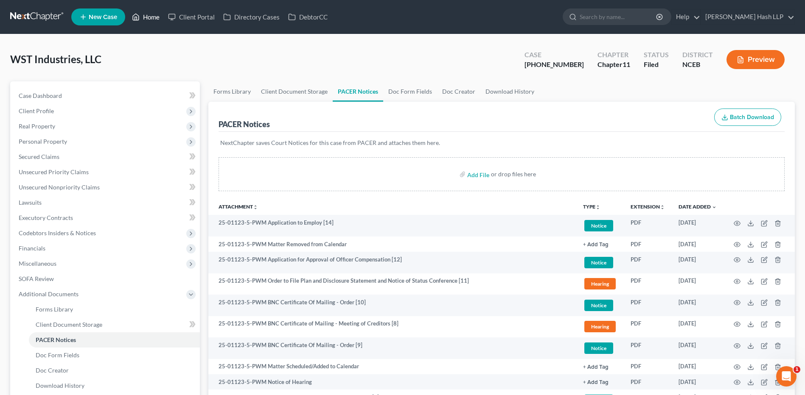
click at [152, 18] on link "Home" at bounding box center [146, 16] width 36 height 15
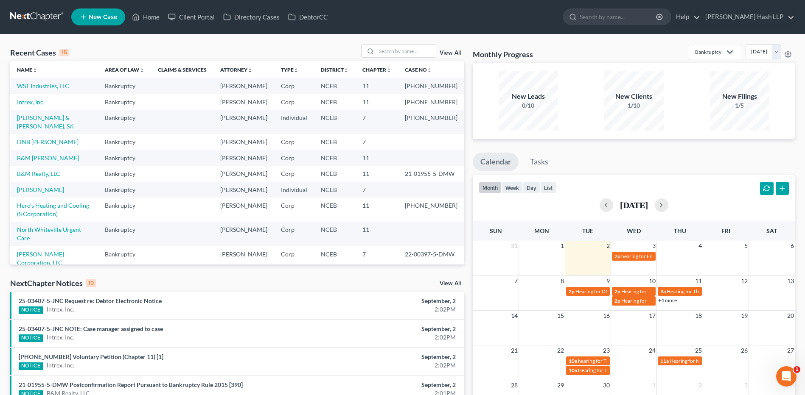
click at [42, 106] on link "Intrex, Inc." at bounding box center [31, 101] width 28 height 7
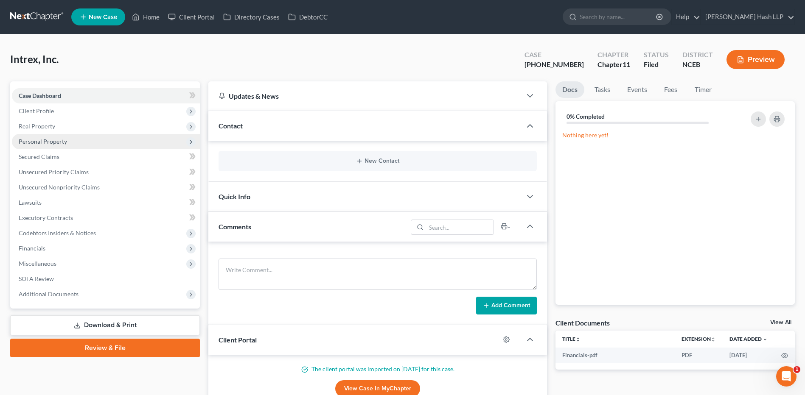
click at [59, 142] on span "Personal Property" at bounding box center [43, 141] width 48 height 7
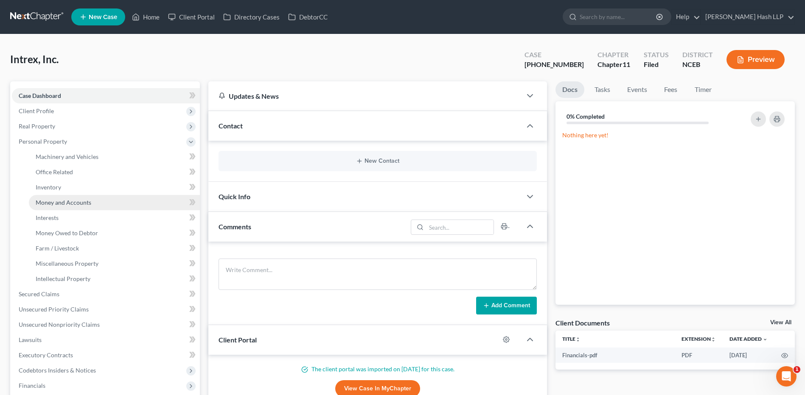
click at [62, 202] on span "Money and Accounts" at bounding box center [64, 202] width 56 height 7
